Goal: Find specific page/section: Find specific page/section

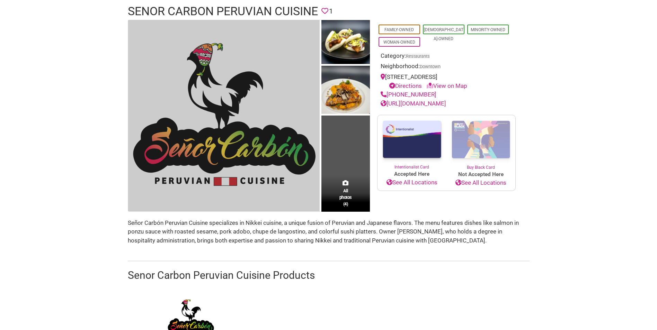
scroll to position [69, 0]
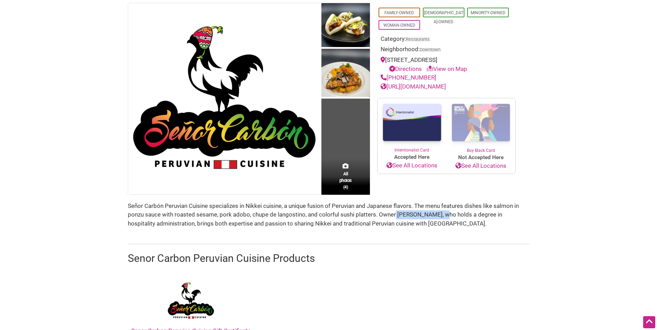
drag, startPoint x: 439, startPoint y: 214, endPoint x: 395, endPoint y: 214, distance: 43.6
click at [395, 214] on div "Señor Carbón Peruvian Cuisine specializes in Nikkei cuisine, a unique fusion of…" at bounding box center [329, 215] width 402 height 27
copy div "Imelda Diez-Tipa"
click at [439, 230] on div at bounding box center [329, 232] width 402 height 9
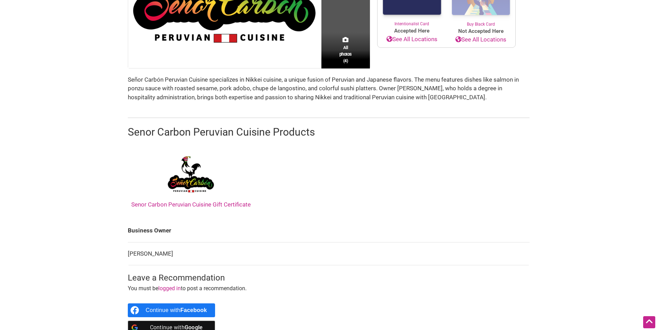
scroll to position [208, 0]
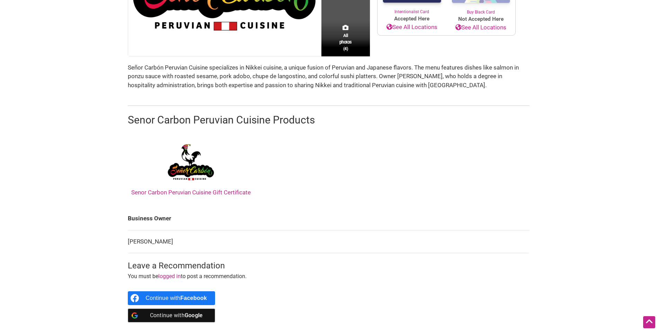
click at [534, 134] on div "All photos (4) Family-Owned Latino-Owned Minority-Owned Woman-Owned Category: R…" at bounding box center [328, 98] width 415 height 469
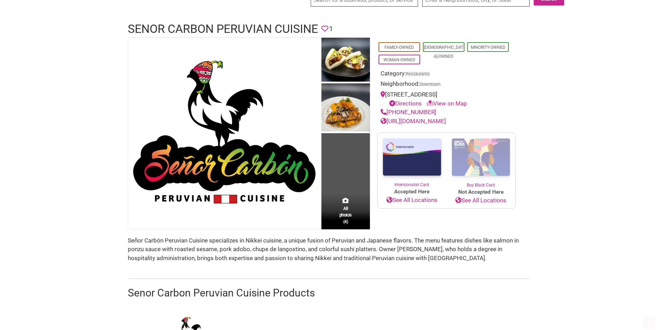
scroll to position [0, 0]
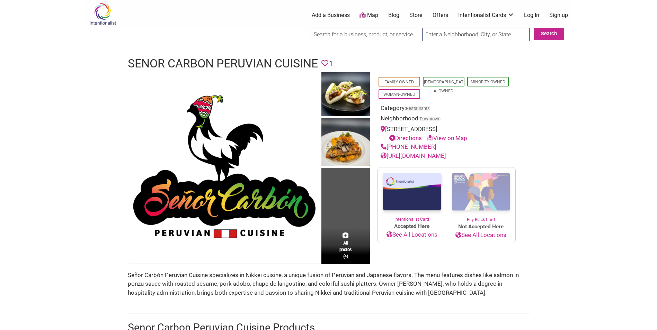
click at [344, 36] on input "search" at bounding box center [363, 34] width 107 height 13
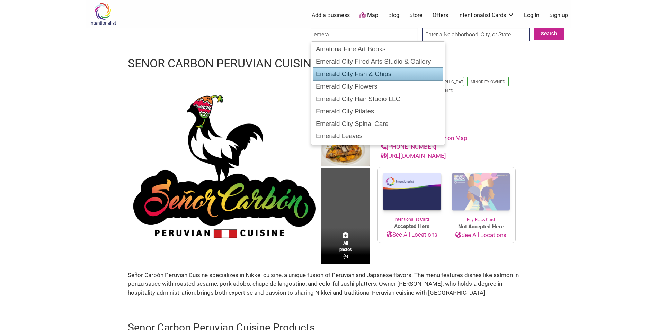
click at [362, 70] on div "Emerald City Fish & Chips" at bounding box center [378, 73] width 130 height 13
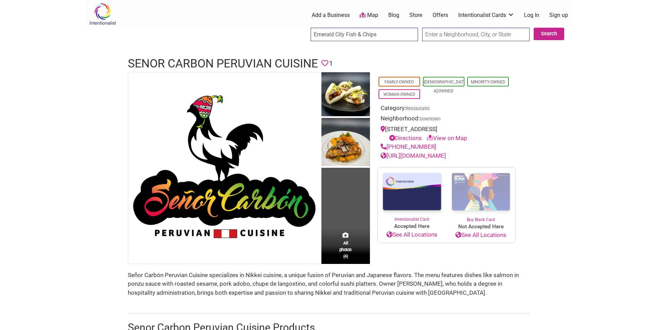
type input "Emerald City Fish & Chips"
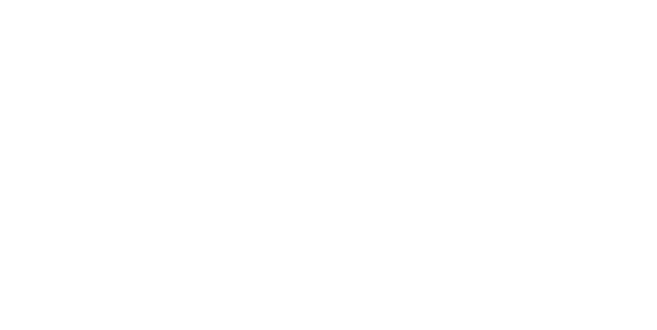
scroll to position [173, 0]
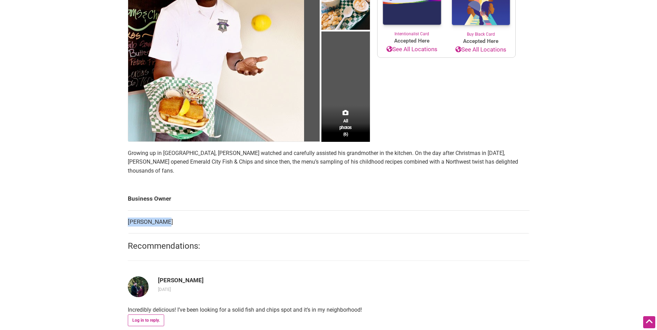
drag, startPoint x: 178, startPoint y: 213, endPoint x: 128, endPoint y: 215, distance: 49.9
click at [128, 215] on td "[PERSON_NAME]" at bounding box center [329, 221] width 402 height 23
copy td "[PERSON_NAME]"
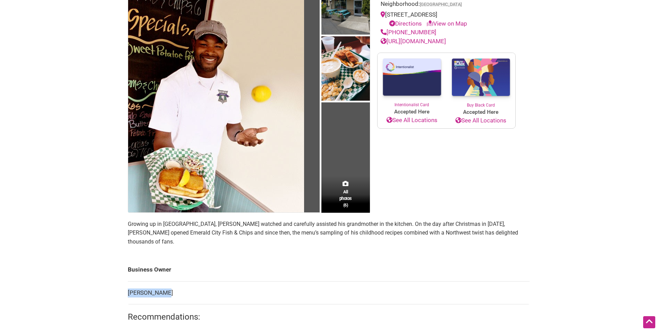
scroll to position [101, 0]
